Goal: Find specific page/section: Find specific page/section

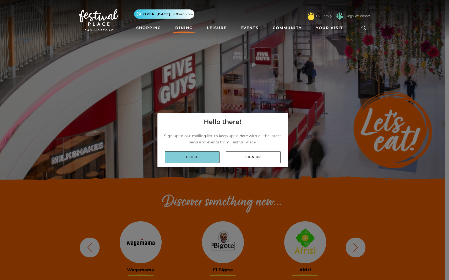
click at [195, 158] on link "Close" at bounding box center [192, 157] width 55 height 12
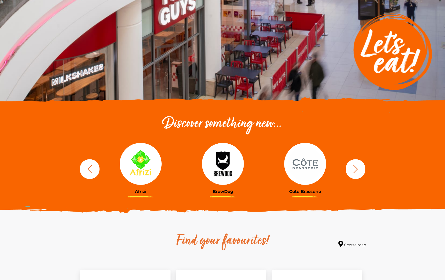
scroll to position [79, 0]
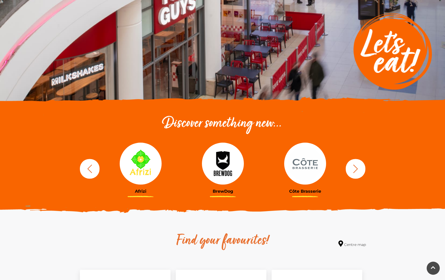
click at [355, 171] on icon "button" at bounding box center [355, 168] width 5 height 8
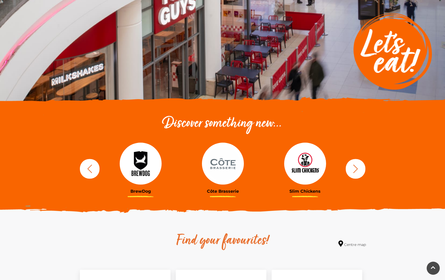
click at [356, 171] on icon "button" at bounding box center [355, 168] width 5 height 8
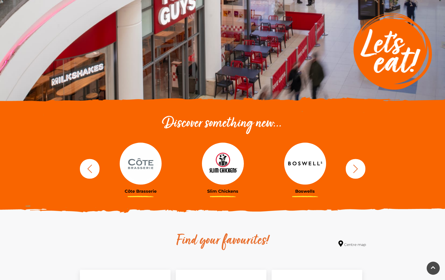
click at [356, 171] on icon "button" at bounding box center [355, 168] width 5 height 8
click at [357, 169] on icon "button" at bounding box center [355, 168] width 5 height 8
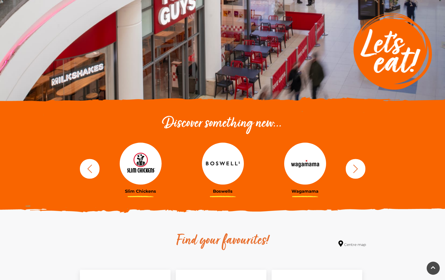
click at [356, 168] on icon "button" at bounding box center [356, 169] width 10 height 10
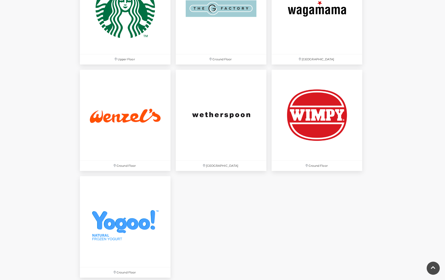
scroll to position [1651, 0]
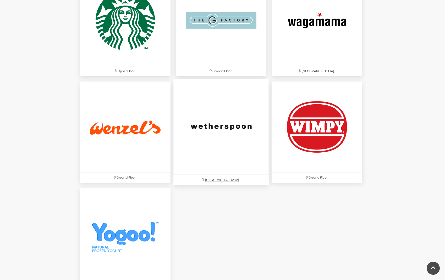
click at [225, 176] on p "[GEOGRAPHIC_DATA]" at bounding box center [220, 179] width 95 height 11
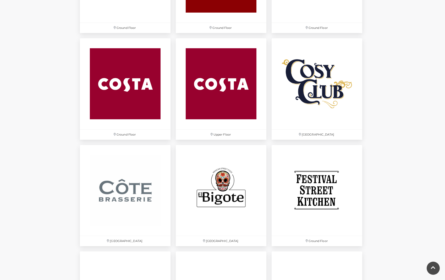
scroll to position [734, 0]
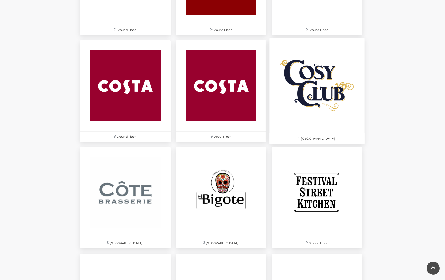
click at [319, 84] on img at bounding box center [316, 85] width 95 height 95
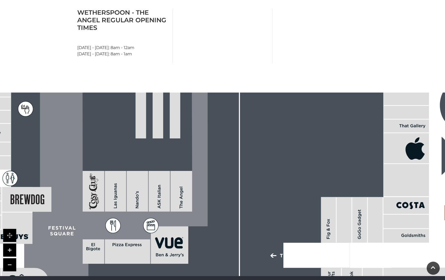
scroll to position [274, 0]
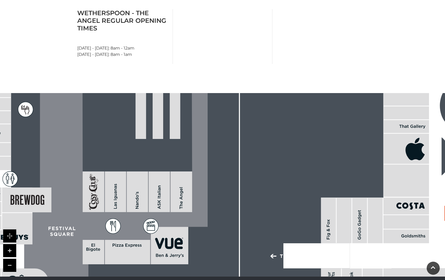
click at [10, 245] on link at bounding box center [9, 250] width 13 height 13
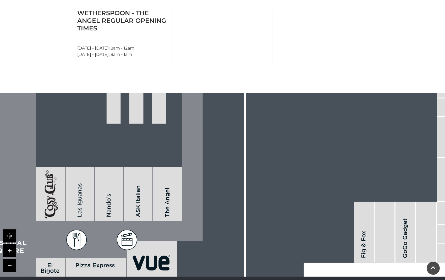
click at [11, 261] on link at bounding box center [9, 265] width 13 height 13
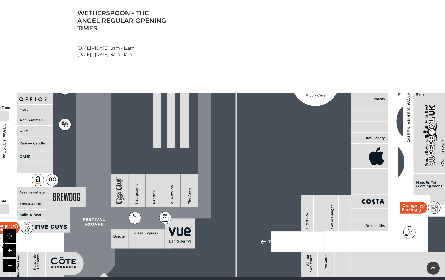
click at [11, 261] on link at bounding box center [9, 265] width 13 height 13
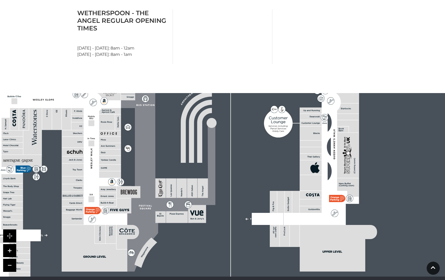
click at [12, 260] on link at bounding box center [9, 265] width 13 height 13
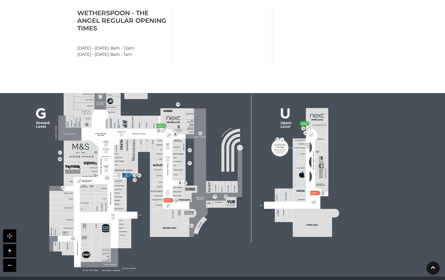
click at [9, 244] on link at bounding box center [9, 250] width 13 height 13
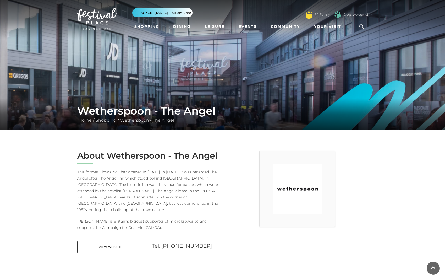
scroll to position [0, 0]
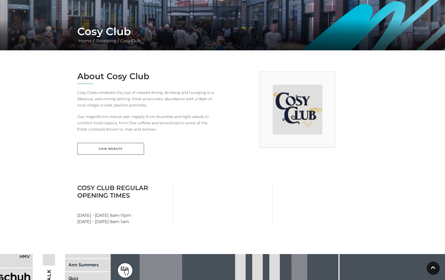
scroll to position [79, 0]
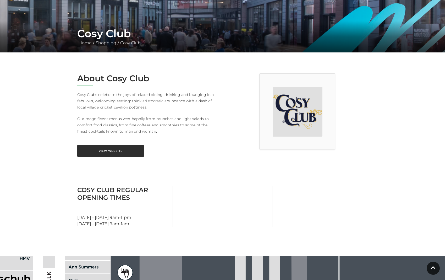
click at [109, 152] on link "View Website" at bounding box center [110, 151] width 67 height 12
